Goal: Information Seeking & Learning: Learn about a topic

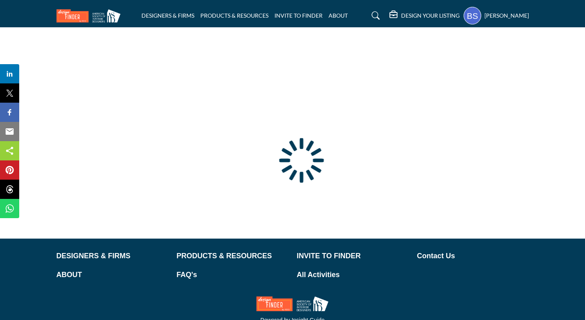
type input "**********"
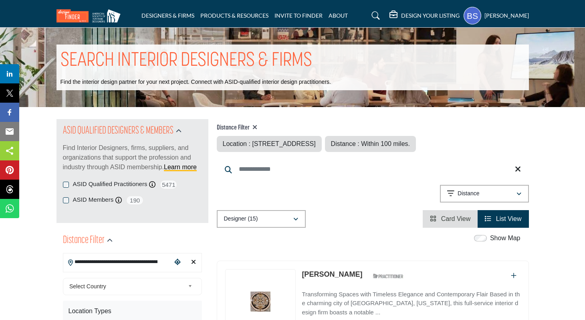
click at [257, 127] on icon at bounding box center [254, 127] width 5 height 6
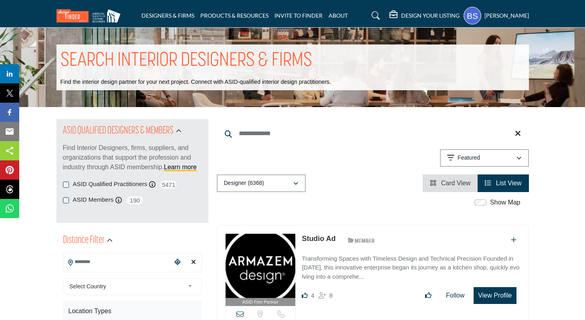
scroll to position [13, 0]
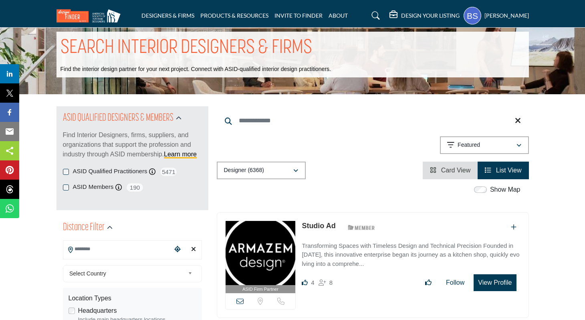
click at [252, 120] on input "Search Keyword" at bounding box center [373, 120] width 312 height 19
click at [120, 250] on input "Search Location" at bounding box center [117, 249] width 108 height 16
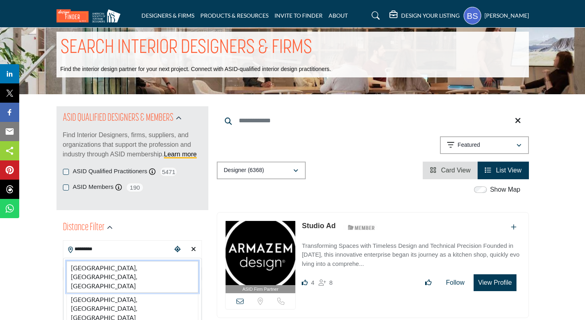
click at [92, 268] on li "Galveston, TX, USA" at bounding box center [133, 277] width 132 height 32
type input "**********"
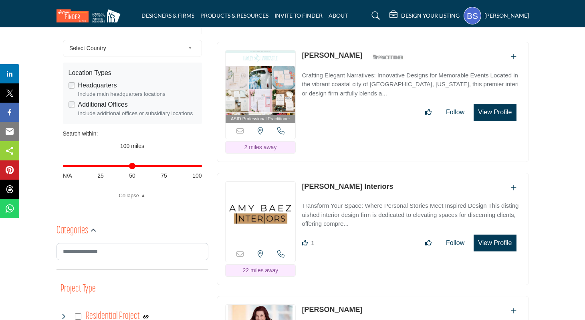
scroll to position [215, 0]
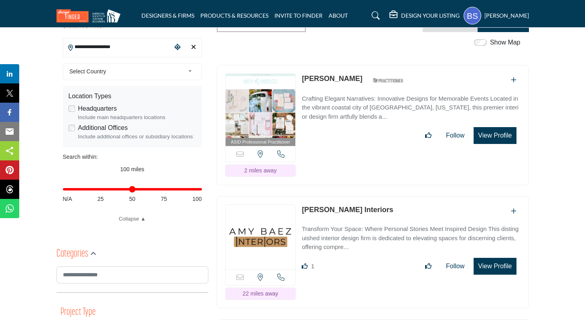
click at [321, 65] on div "ASID Professional Practitioner ASID Professional Practitioners have successfull…" at bounding box center [373, 125] width 312 height 121
click at [320, 75] on link "[PERSON_NAME]" at bounding box center [332, 79] width 61 height 8
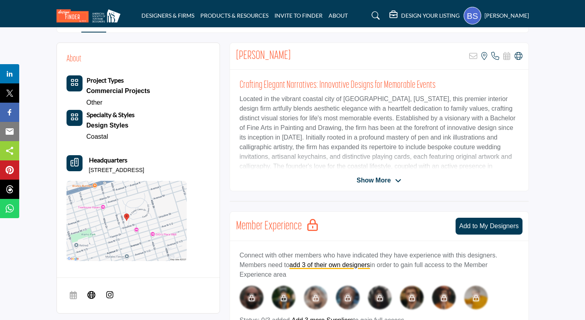
scroll to position [186, 0]
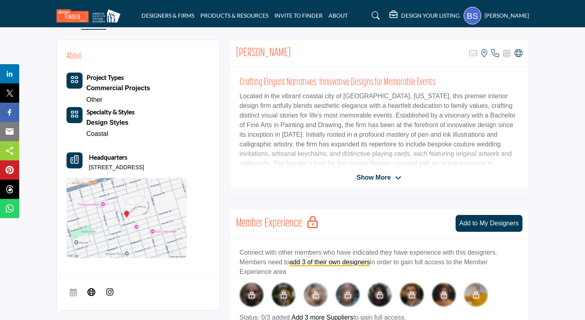
click at [365, 178] on span "Show More" at bounding box center [374, 178] width 34 height 10
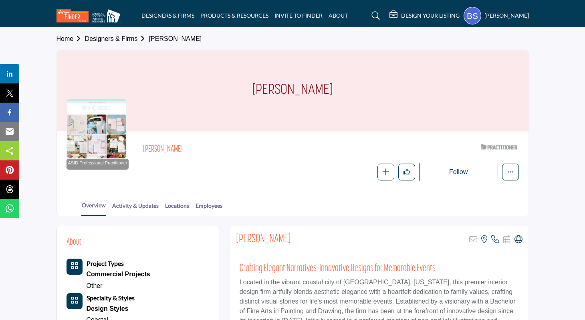
scroll to position [63, 0]
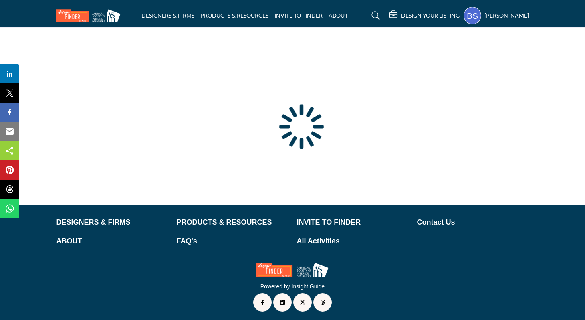
scroll to position [36, 0]
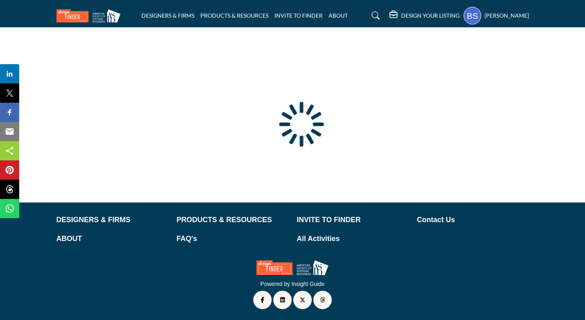
type input "**********"
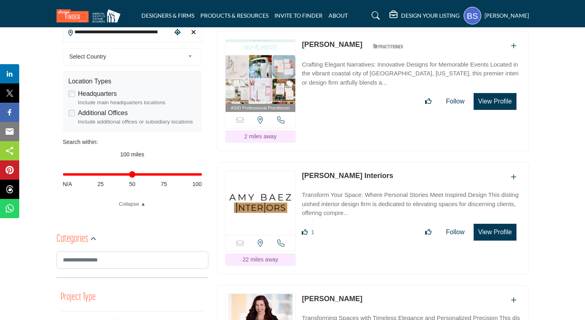
scroll to position [273, 0]
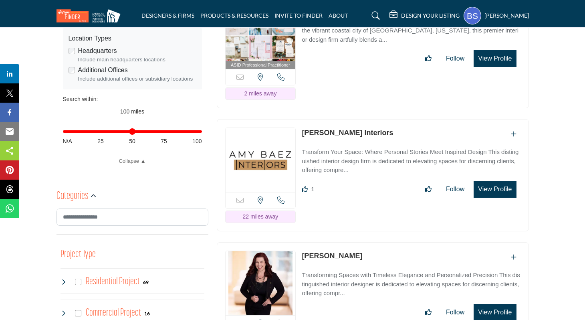
click at [357, 135] on link "Amy Baez Interiors" at bounding box center [347, 133] width 91 height 8
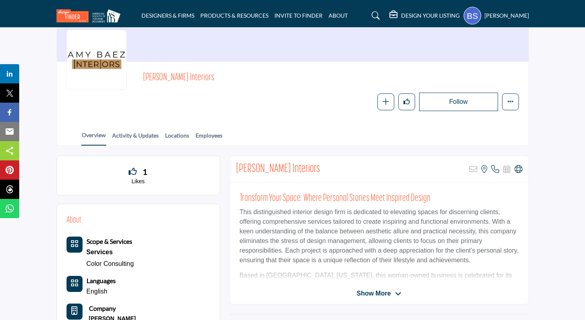
scroll to position [71, 0]
